Goal: Book appointment/travel/reservation

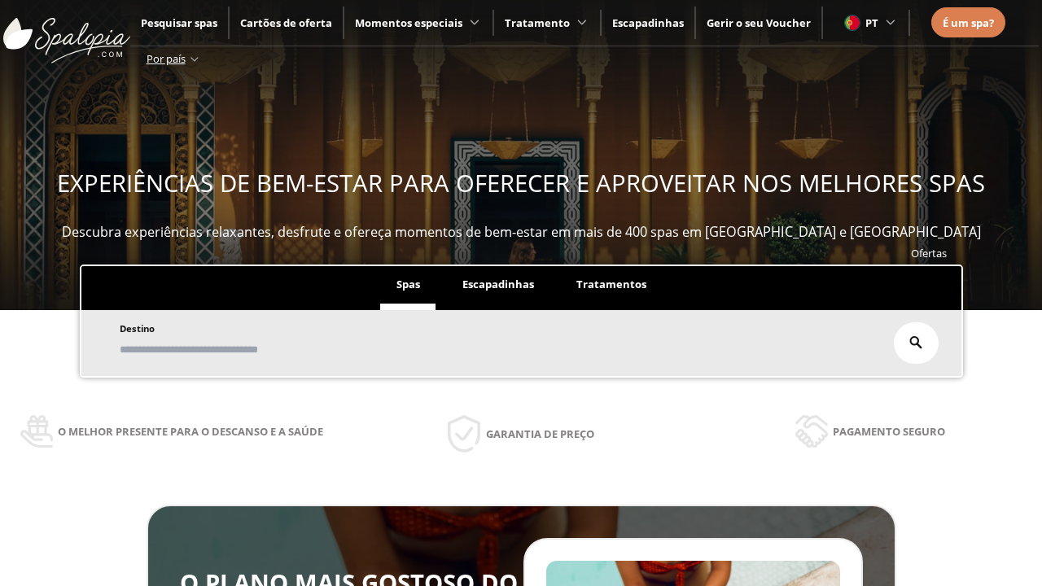
click at [498, 283] on span "Escapadinhas" at bounding box center [498, 284] width 72 height 15
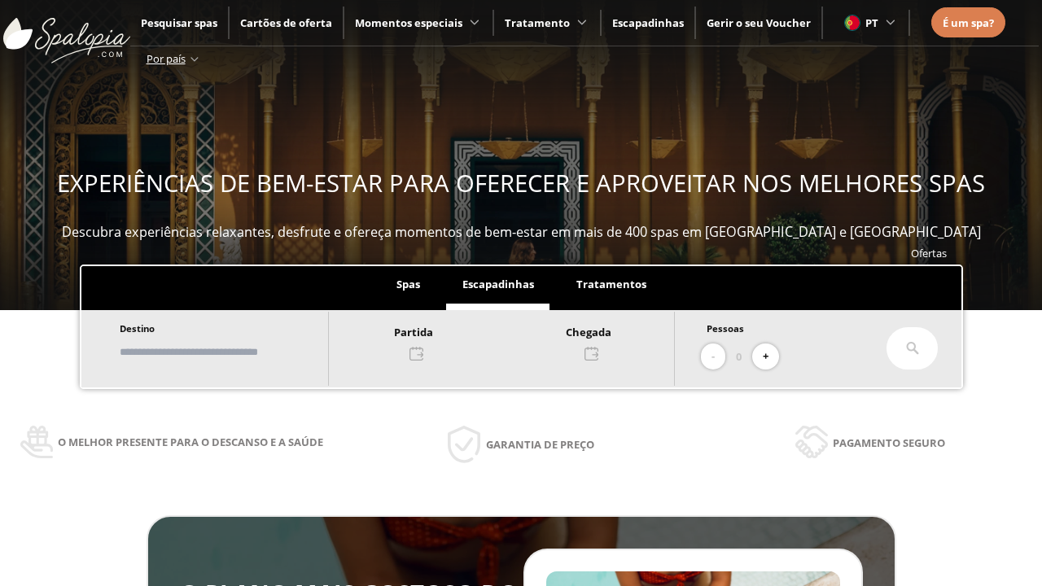
click at [221, 350] on input "text" at bounding box center [216, 352] width 203 height 28
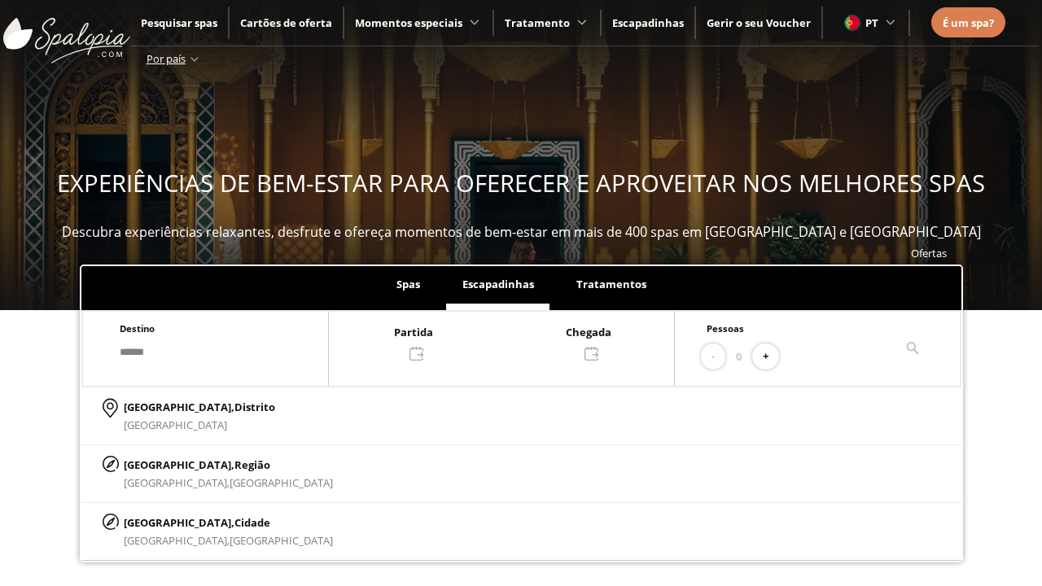
type input "******"
click at [163, 520] on p "[GEOGRAPHIC_DATA], Cidade" at bounding box center [228, 523] width 209 height 18
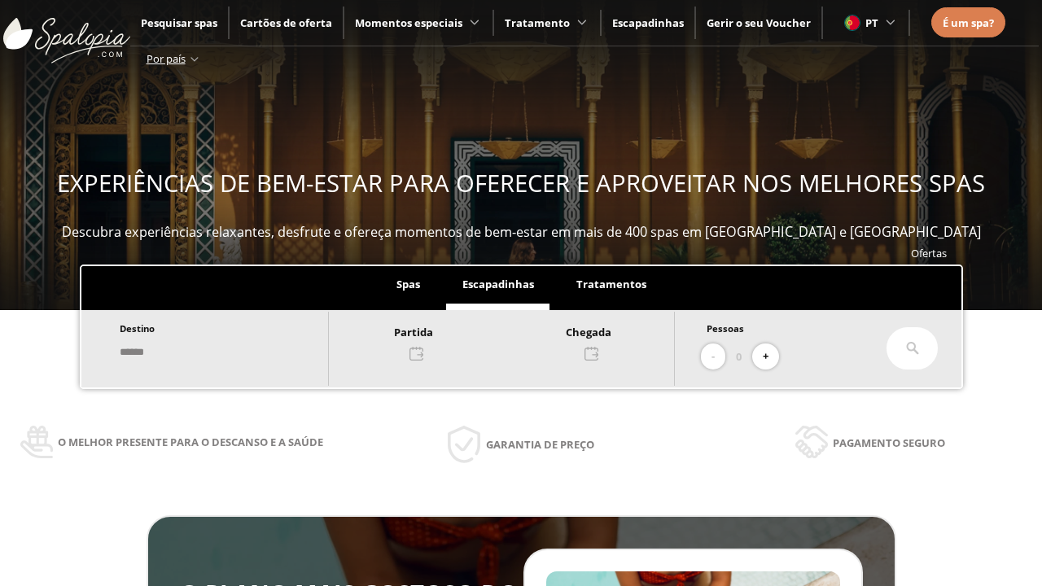
click at [508, 340] on div at bounding box center [501, 341] width 345 height 39
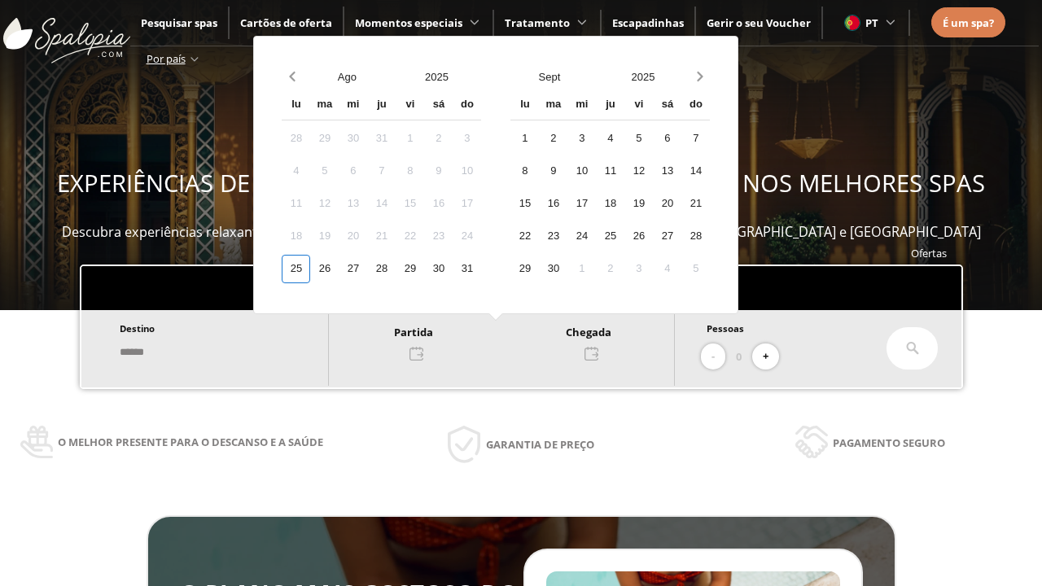
click at [365, 267] on div "27" at bounding box center [353, 269] width 28 height 28
click at [393, 267] on div "28" at bounding box center [381, 269] width 28 height 28
click at [768, 354] on button "+" at bounding box center [765, 357] width 27 height 27
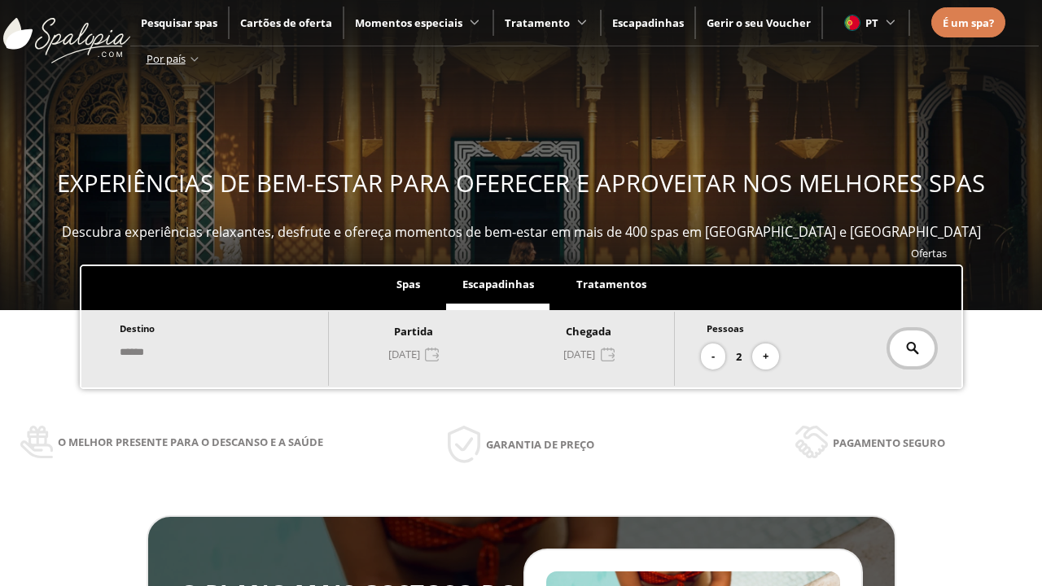
click at [907, 347] on icon at bounding box center [912, 348] width 13 height 13
